Goal: Find specific fact

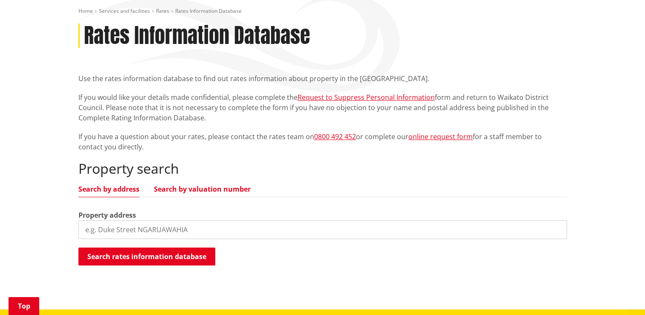
scroll to position [128, 0]
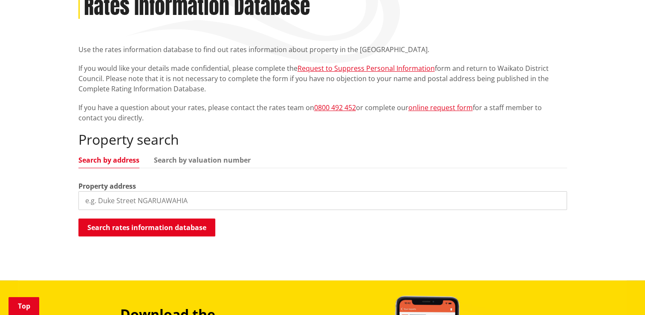
click at [124, 200] on input "search" at bounding box center [322, 200] width 488 height 19
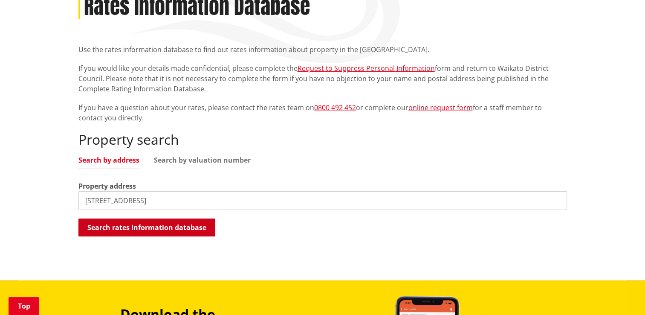
click at [116, 226] on button "Search rates information database" at bounding box center [146, 227] width 137 height 18
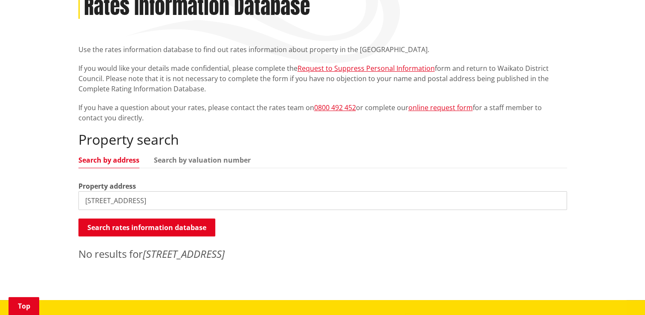
click at [92, 199] on input "[STREET_ADDRESS]" at bounding box center [322, 200] width 488 height 19
click at [152, 222] on button "Search rates information database" at bounding box center [146, 227] width 137 height 18
click at [92, 200] on input "[STREET_ADDRESS]" at bounding box center [322, 200] width 488 height 19
click at [92, 199] on input "[STREET_ADDRESS]" at bounding box center [322, 200] width 488 height 19
click at [99, 222] on button "Search rates information database" at bounding box center [146, 227] width 137 height 18
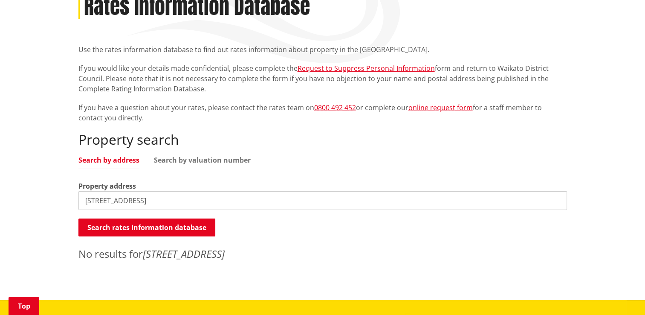
drag, startPoint x: 93, startPoint y: 202, endPoint x: 84, endPoint y: 202, distance: 9.4
click at [84, 202] on input "[STREET_ADDRESS]" at bounding box center [322, 200] width 488 height 19
type input "[STREET_ADDRESS]"
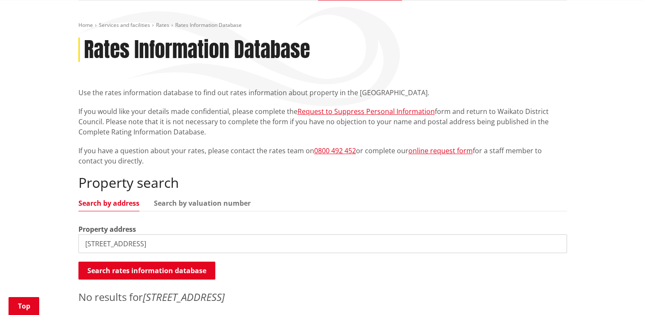
scroll to position [0, 0]
